Goal: Task Accomplishment & Management: Complete application form

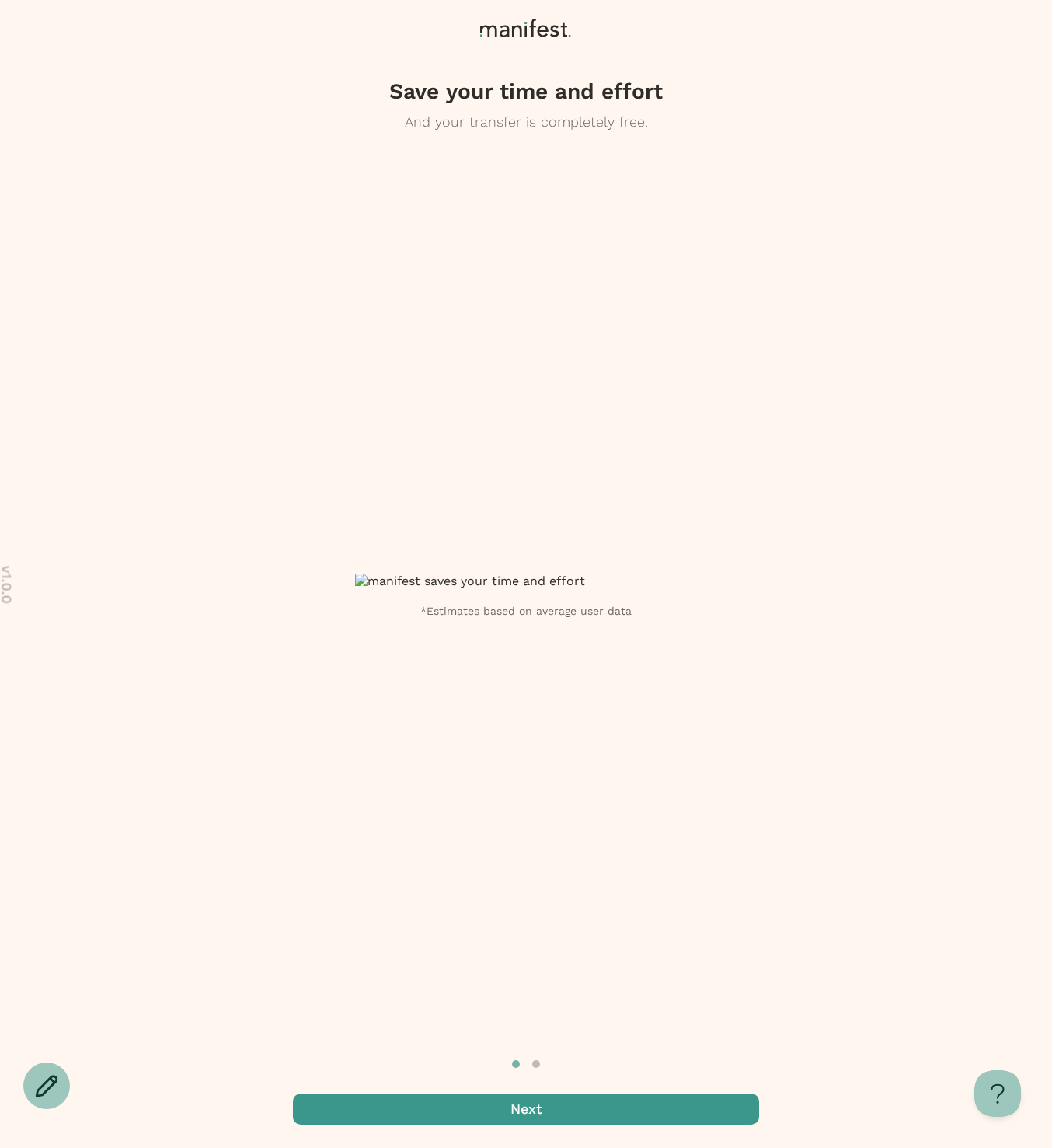
click at [571, 1102] on span "button" at bounding box center [526, 1109] width 466 height 31
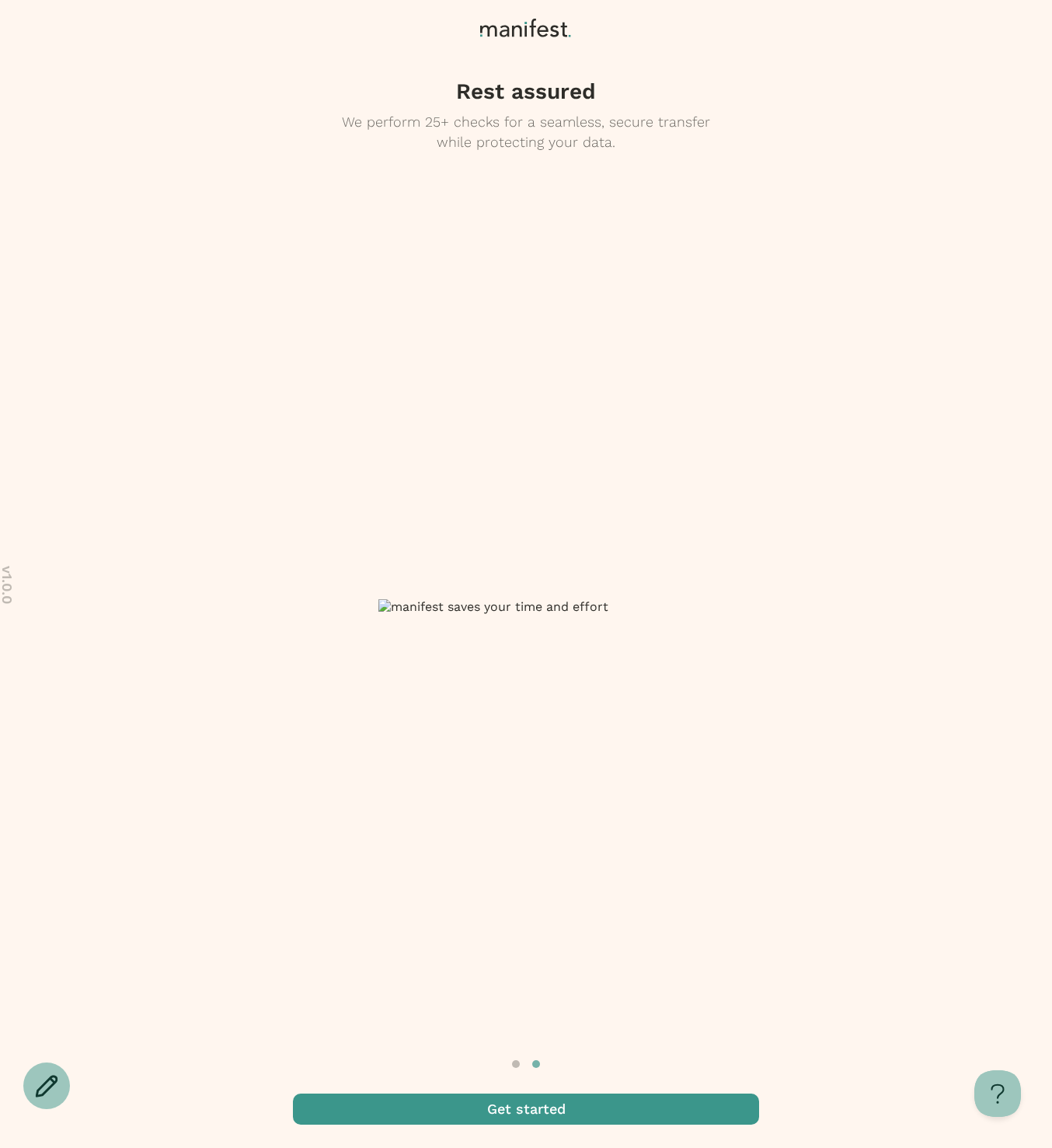
click at [572, 1102] on span "button" at bounding box center [526, 1109] width 466 height 31
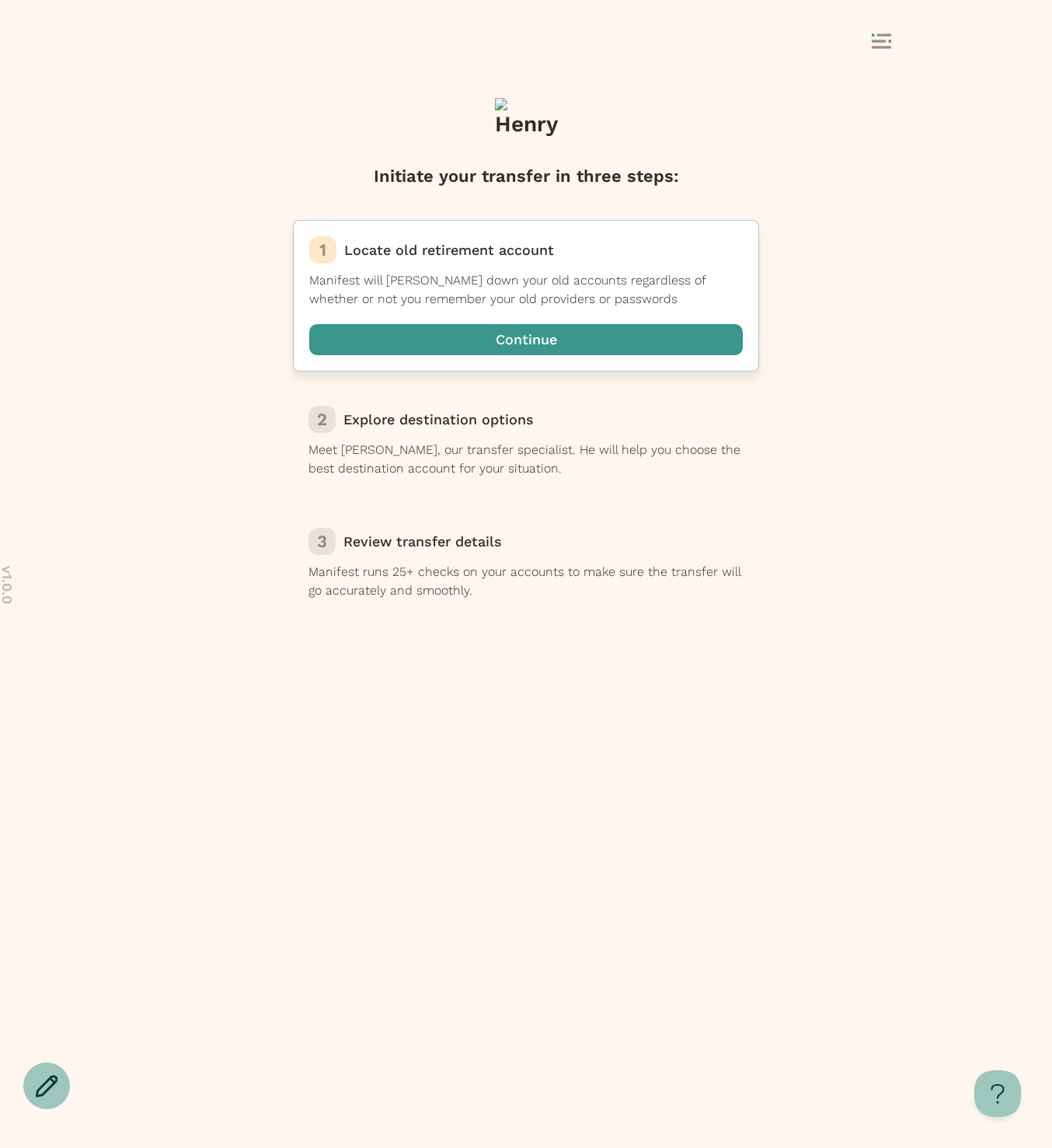
click at [539, 342] on span "button" at bounding box center [526, 339] width 434 height 31
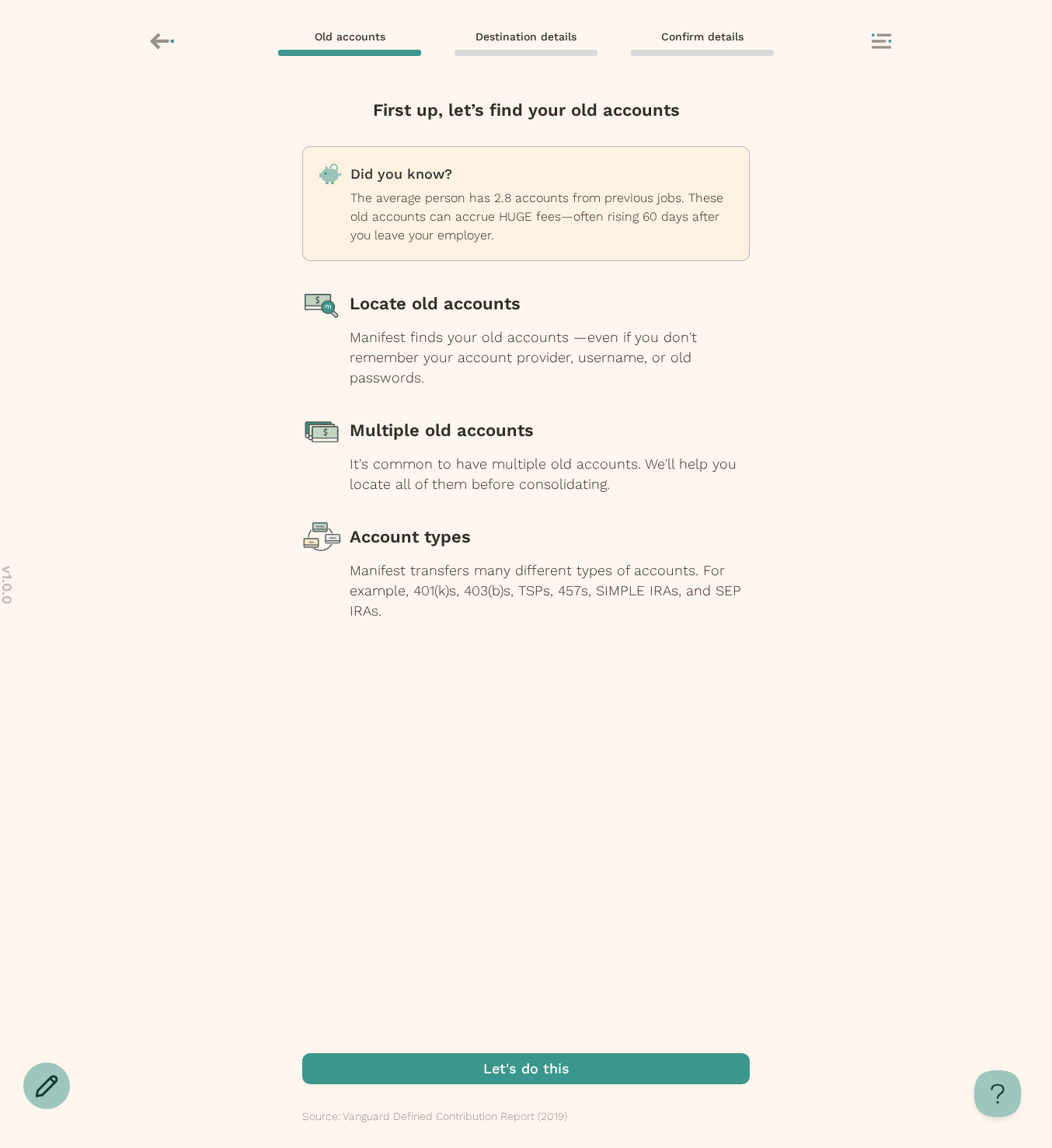
click at [520, 300] on div "Locate old accounts" at bounding box center [550, 303] width 400 height 39
click at [509, 1067] on span "button" at bounding box center [526, 1068] width 447 height 31
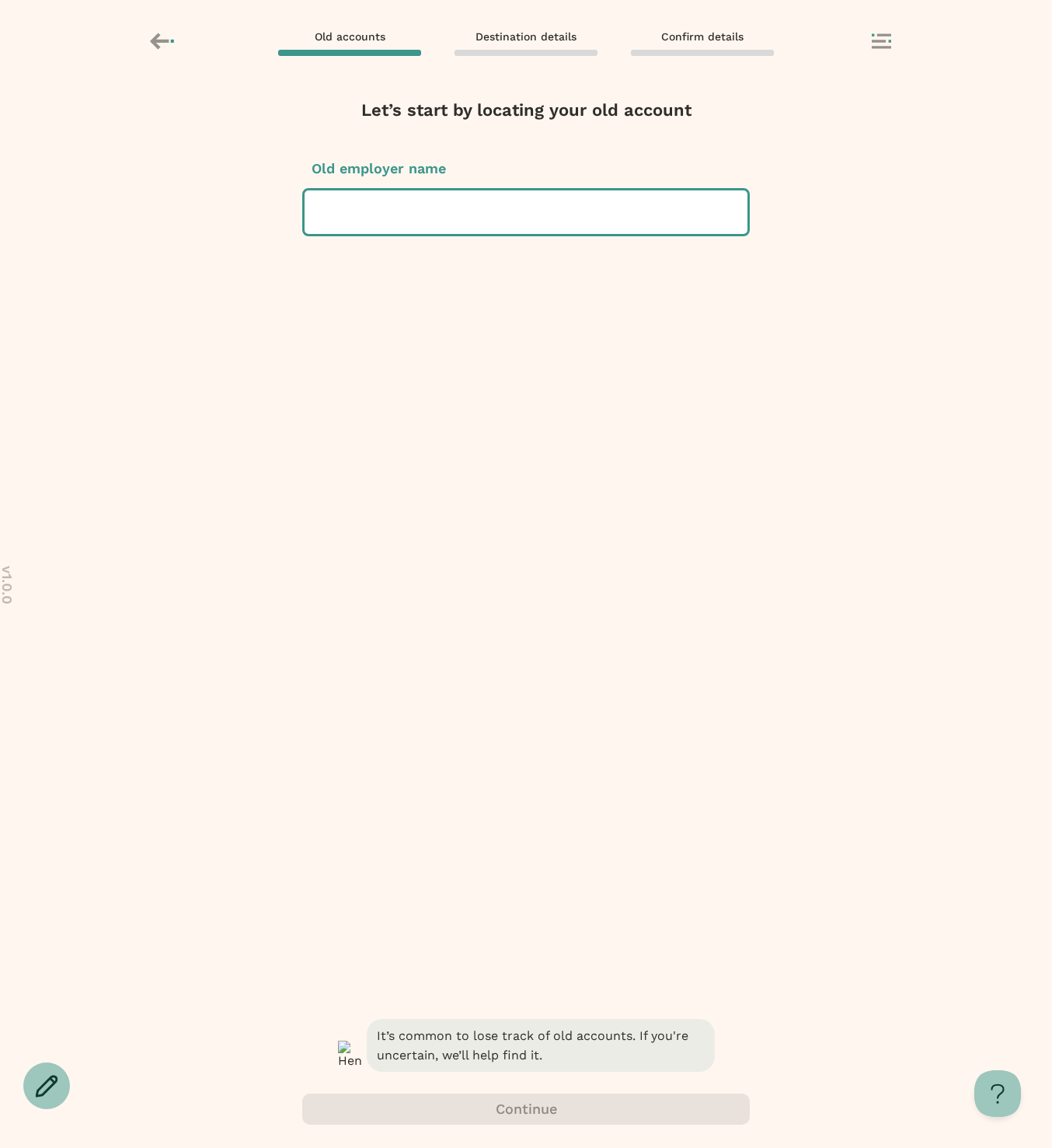
click at [493, 210] on div at bounding box center [526, 212] width 418 height 44
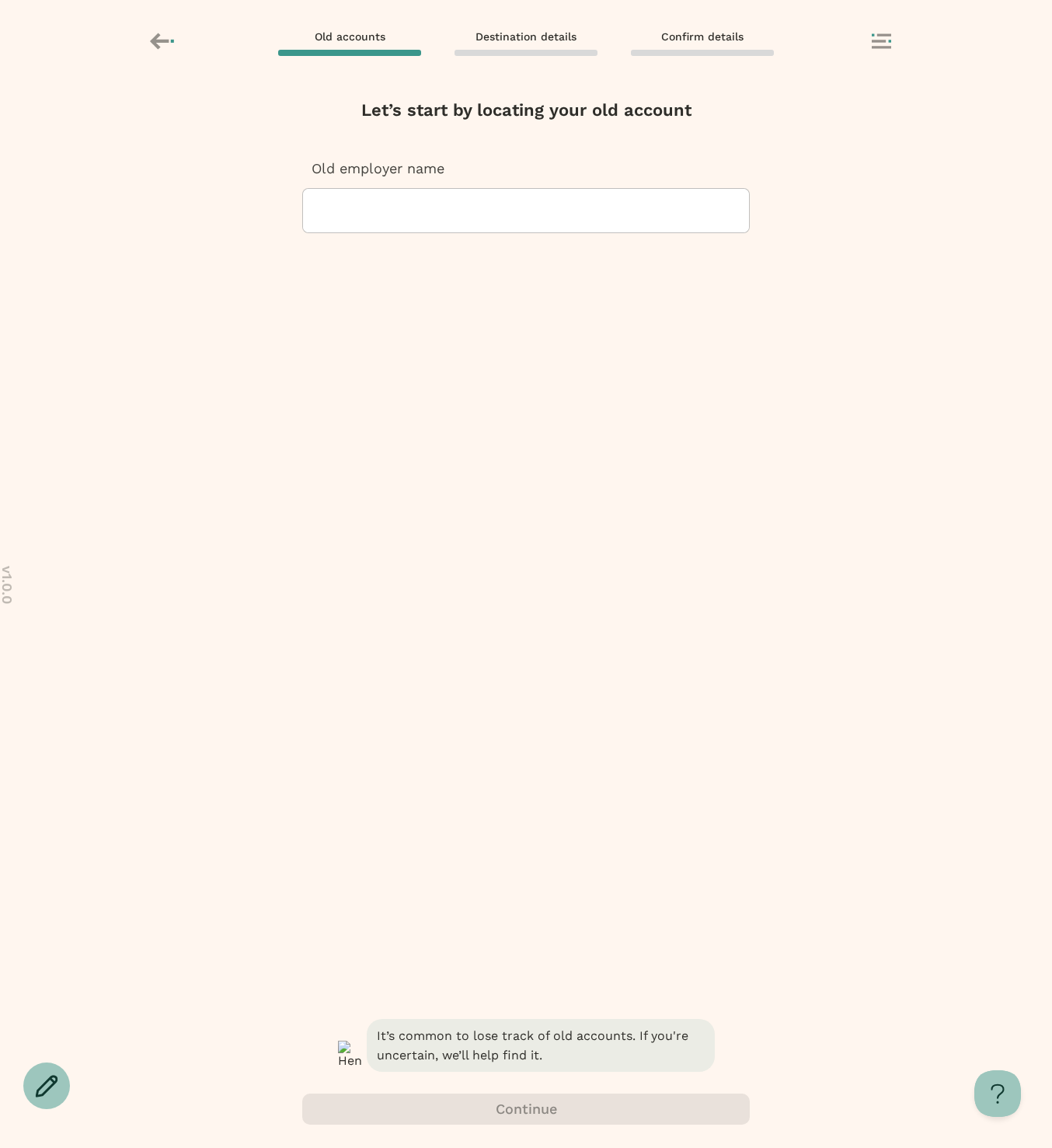
click at [517, 210] on div at bounding box center [526, 210] width 422 height 44
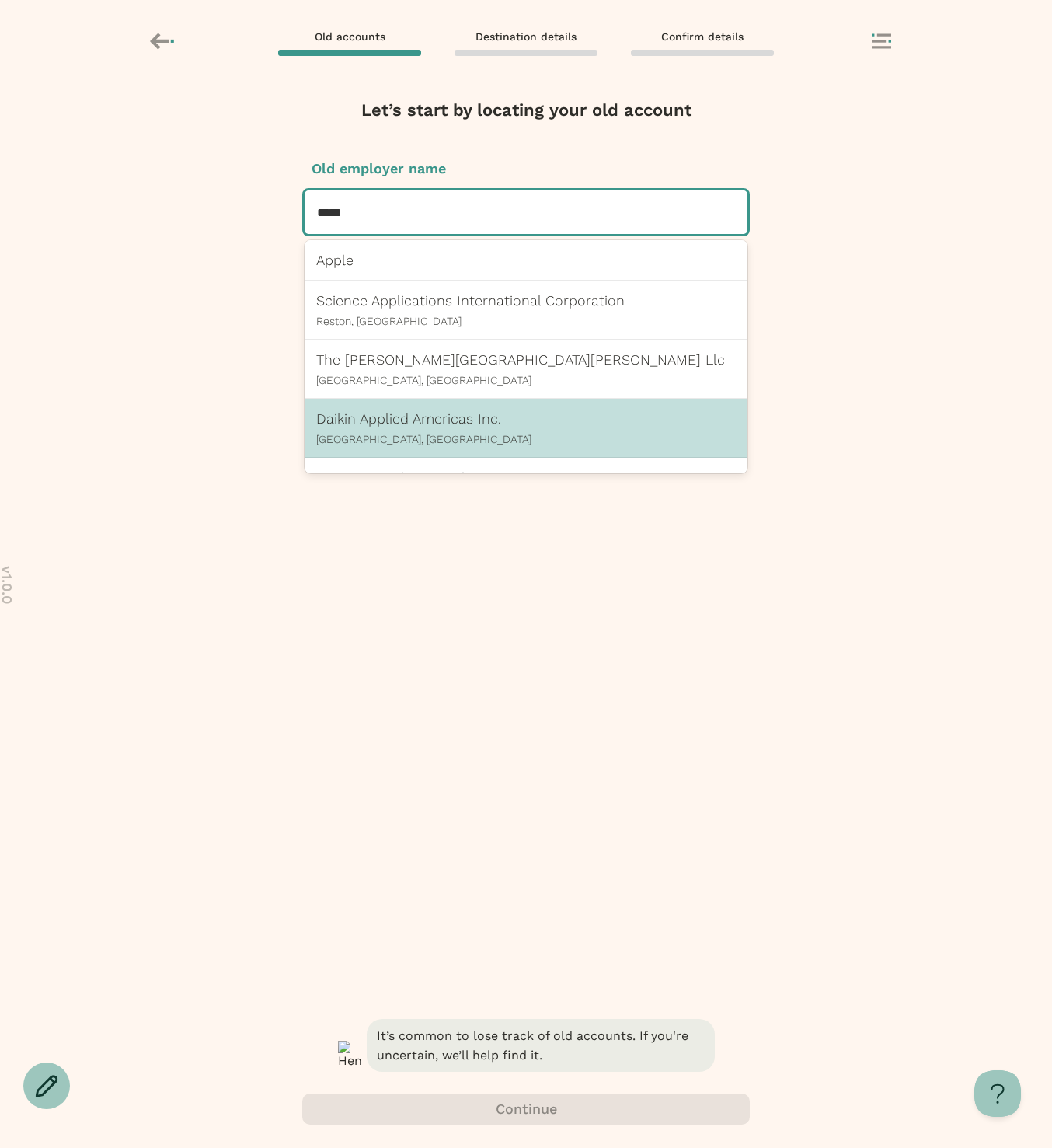
scroll to position [4, 0]
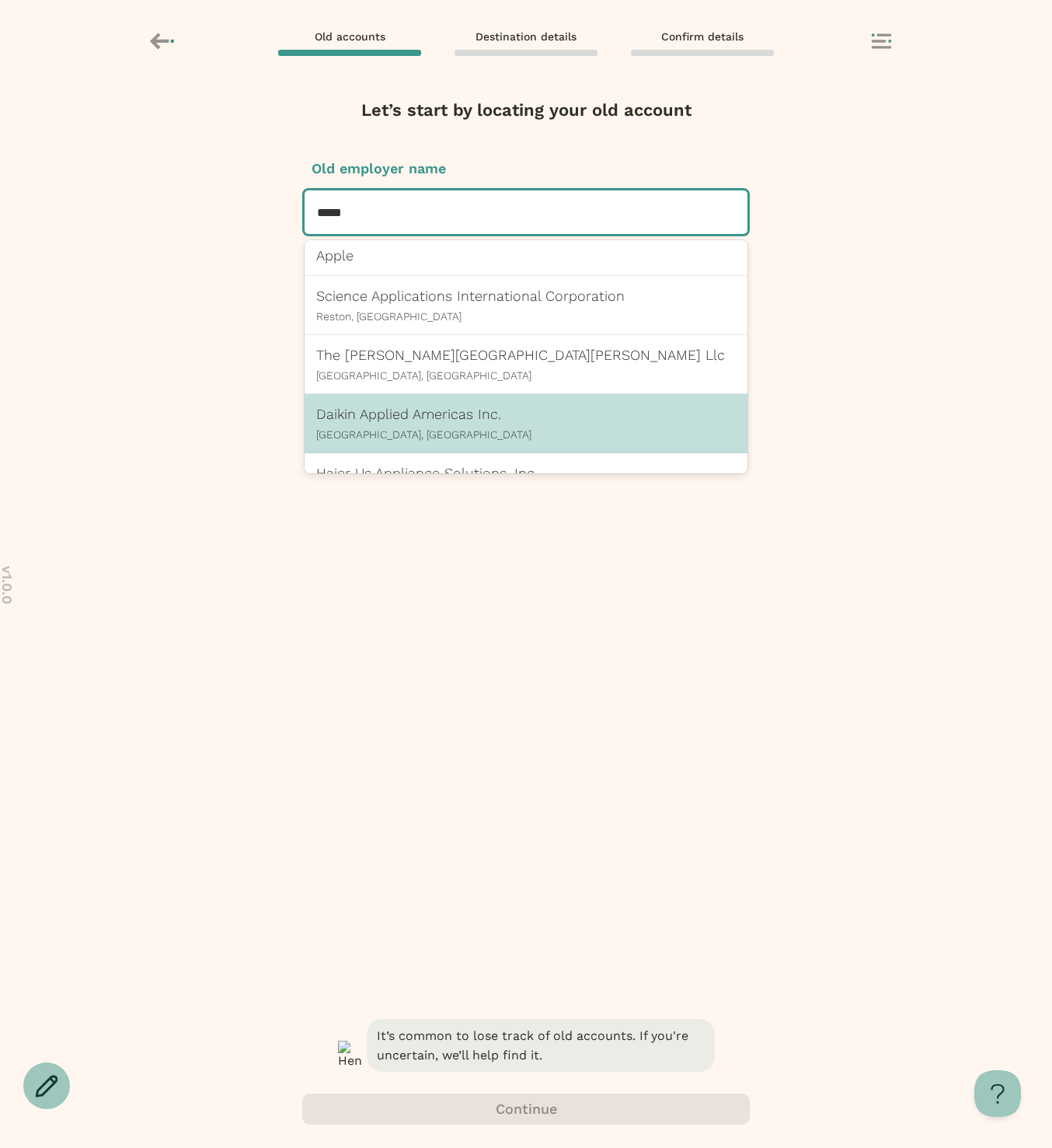
type input "*****"
